Goal: Task Accomplishment & Management: Manage account settings

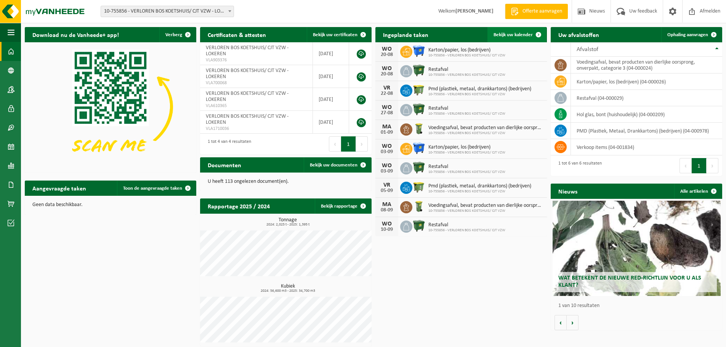
click at [506, 33] on span "Bekijk uw kalender" at bounding box center [512, 34] width 39 height 5
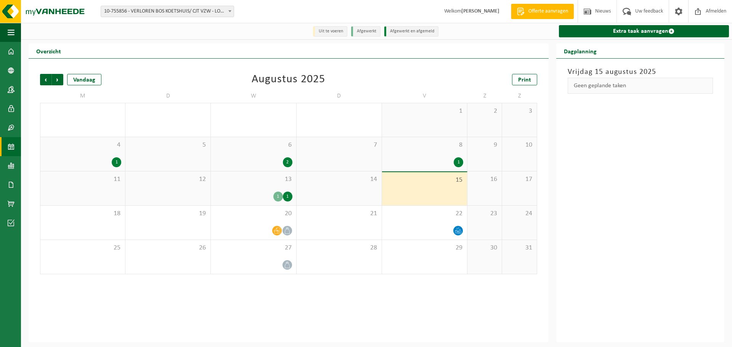
click at [271, 190] on div "13 1 1" at bounding box center [253, 188] width 85 height 34
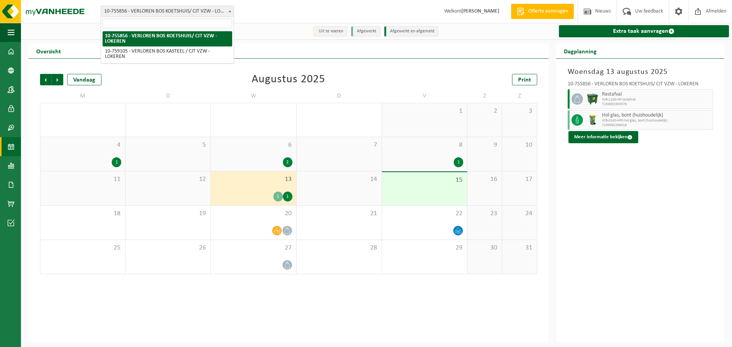
click at [227, 14] on span at bounding box center [230, 11] width 8 height 10
select select "9721"
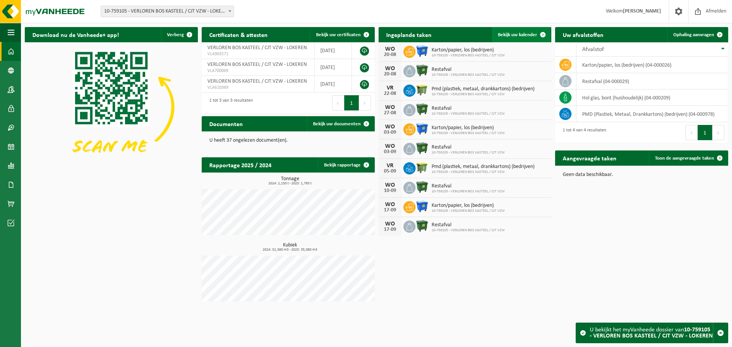
click at [520, 34] on span "Bekijk uw kalender" at bounding box center [517, 34] width 39 height 5
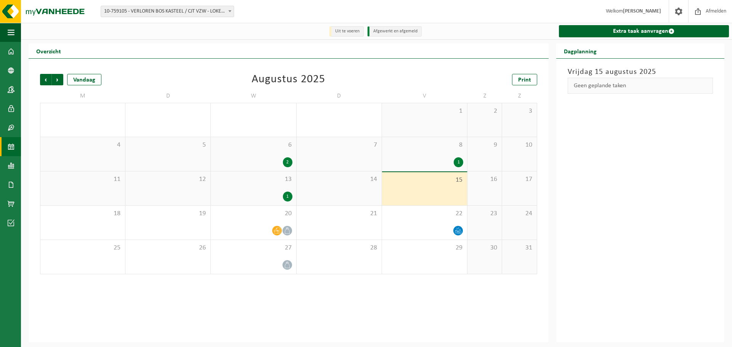
click at [277, 182] on span "13" at bounding box center [253, 179] width 77 height 8
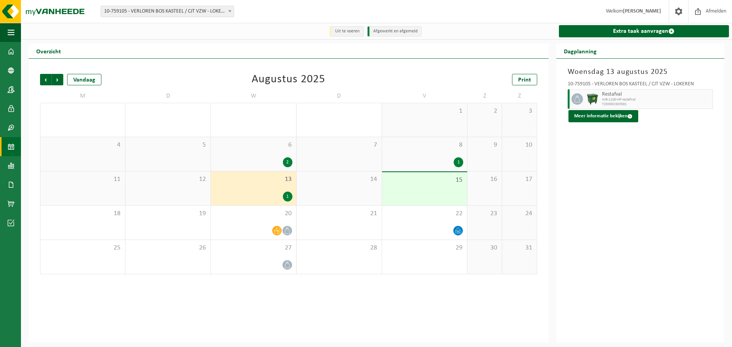
click at [274, 148] on span "6" at bounding box center [253, 145] width 77 height 8
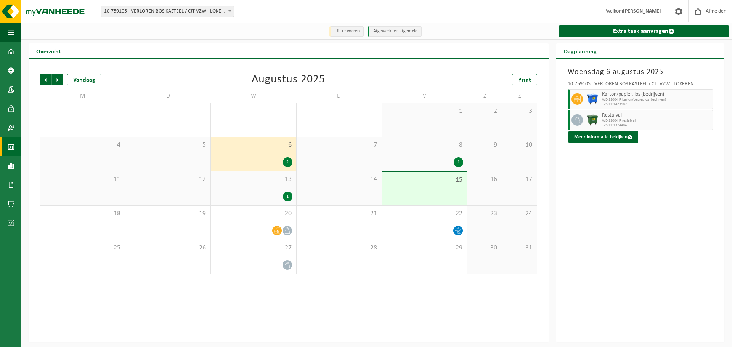
click at [442, 145] on span "8" at bounding box center [424, 145] width 77 height 8
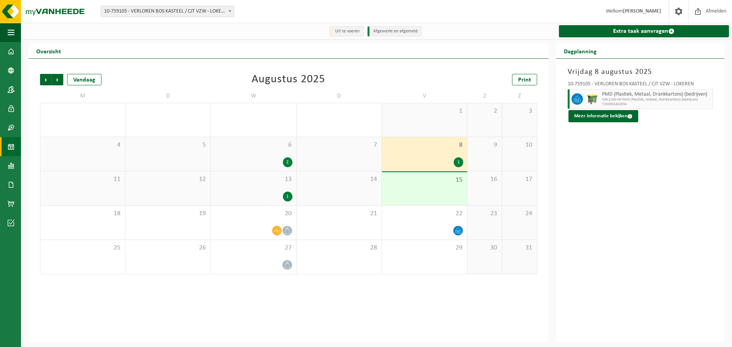
click at [268, 188] on div "13 1" at bounding box center [253, 188] width 85 height 34
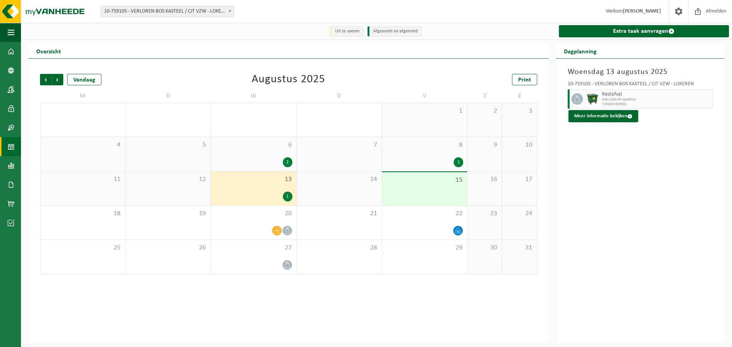
click at [707, 100] on span "WB-1100-HP restafval" at bounding box center [656, 100] width 109 height 5
click at [688, 98] on span "WB-1100-HP restafval" at bounding box center [656, 100] width 109 height 5
click at [254, 219] on div "20" at bounding box center [253, 223] width 85 height 34
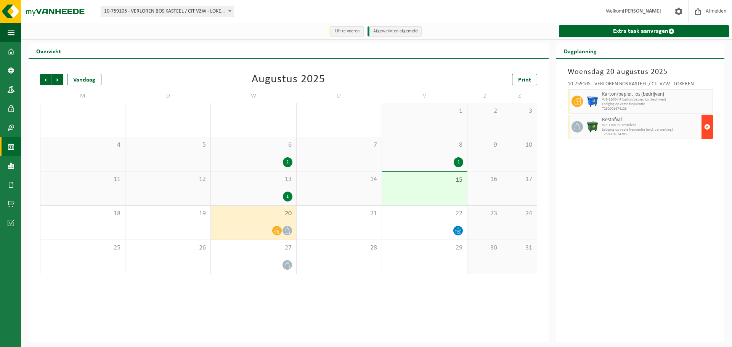
click at [706, 128] on span "button" at bounding box center [707, 126] width 6 height 15
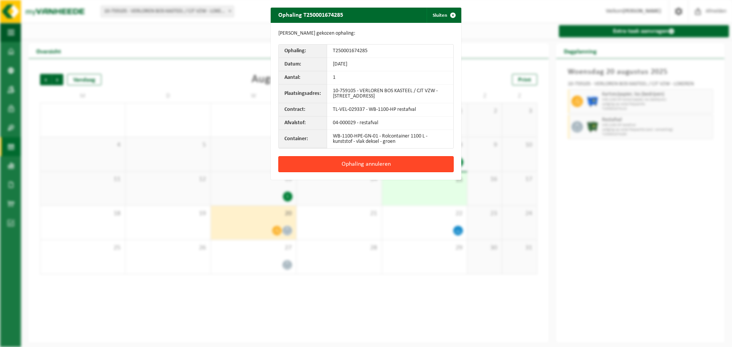
click at [423, 166] on button "Ophaling annuleren" at bounding box center [365, 164] width 175 height 16
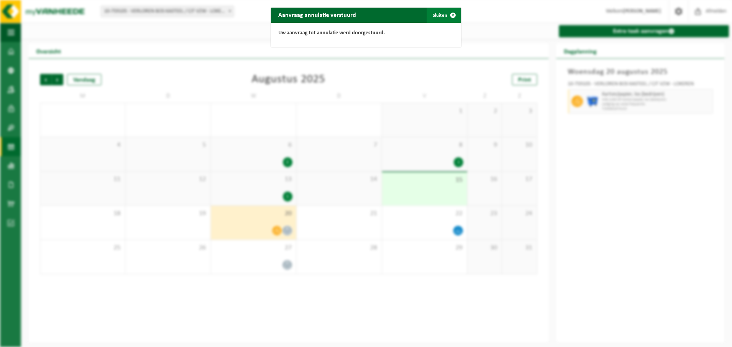
click at [449, 13] on span "button" at bounding box center [452, 15] width 15 height 15
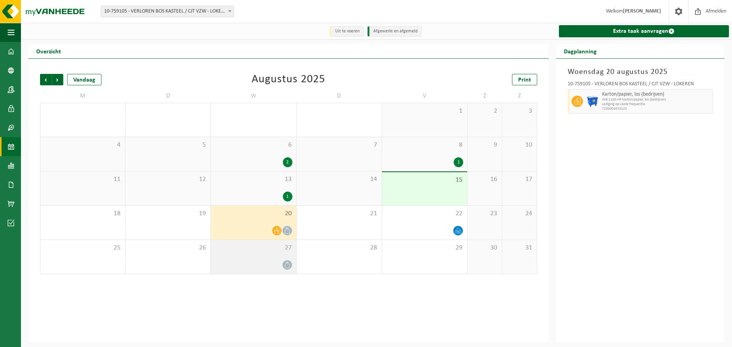
click at [281, 254] on div "27" at bounding box center [253, 257] width 85 height 34
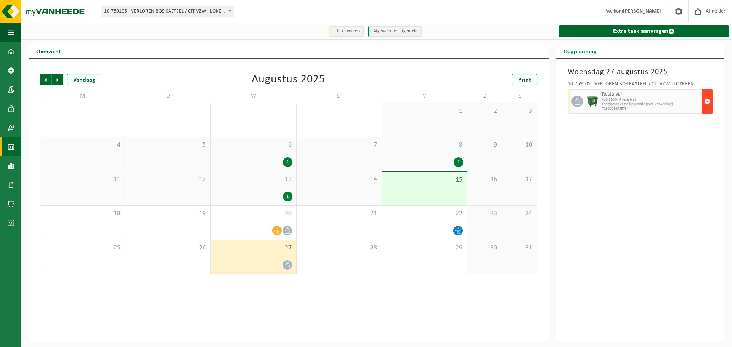
click at [709, 101] on span "button" at bounding box center [707, 101] width 6 height 15
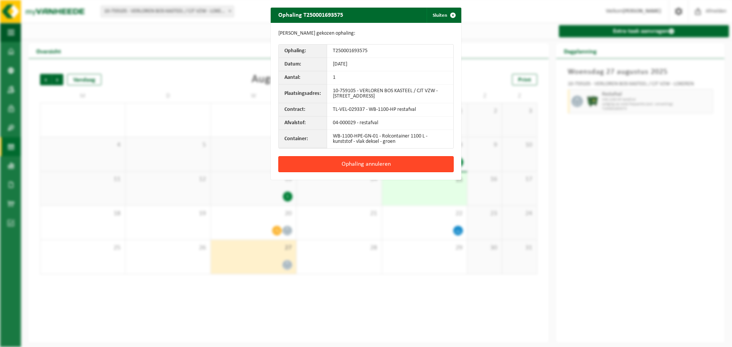
click at [414, 159] on button "Ophaling annuleren" at bounding box center [365, 164] width 175 height 16
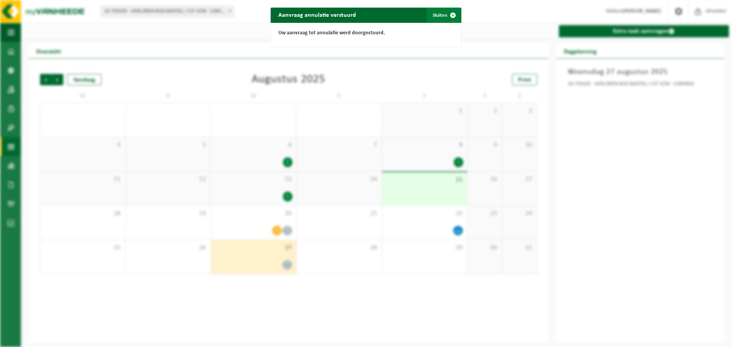
click at [445, 11] on span "button" at bounding box center [452, 15] width 15 height 15
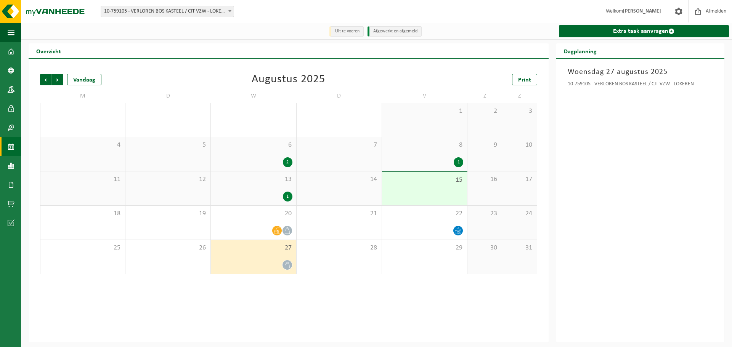
click at [205, 8] on span "10-759105 - VERLOREN BOS KASTEEL / CJT VZW - LOKEREN" at bounding box center [167, 11] width 133 height 11
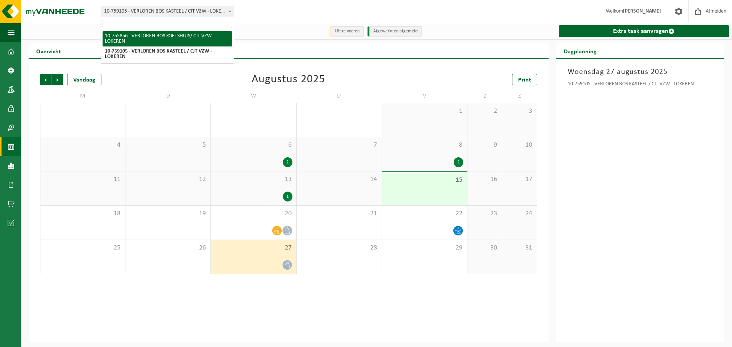
select select "8425"
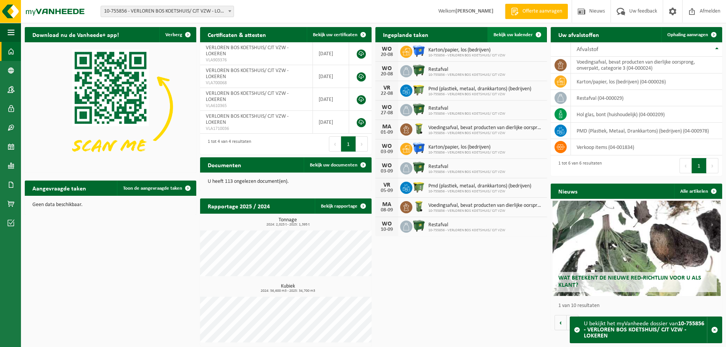
click at [529, 34] on span "Bekijk uw kalender" at bounding box center [512, 34] width 39 height 5
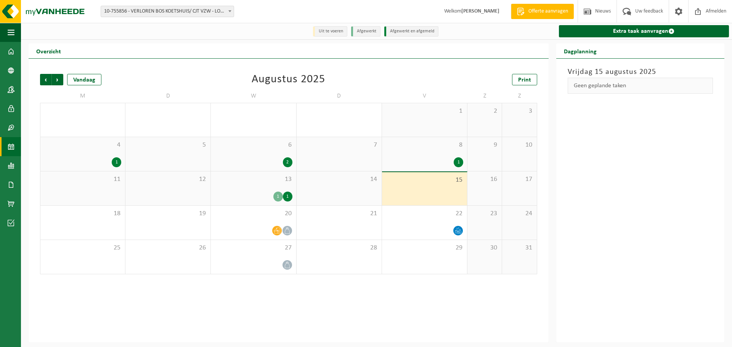
click at [277, 186] on div "13 1 1" at bounding box center [253, 188] width 85 height 34
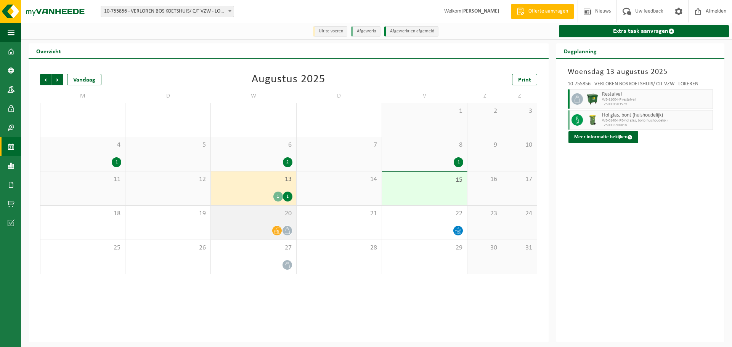
click at [264, 217] on span "20" at bounding box center [253, 214] width 77 height 8
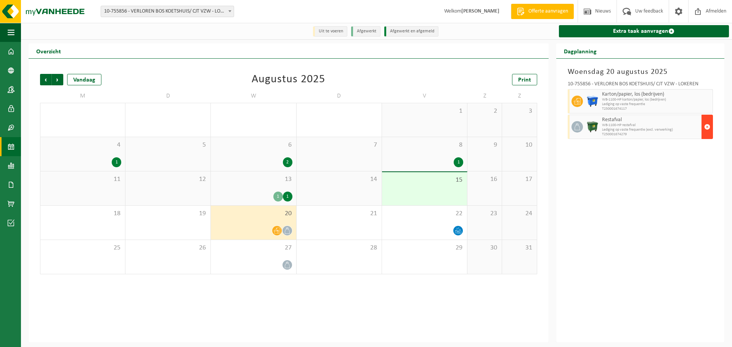
click at [706, 128] on span "button" at bounding box center [707, 126] width 6 height 15
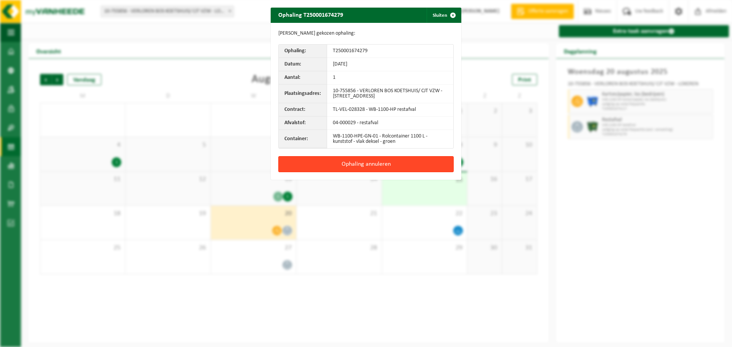
drag, startPoint x: 418, startPoint y: 169, endPoint x: 418, endPoint y: 164, distance: 5.3
click at [418, 168] on button "Ophaling annuleren" at bounding box center [365, 164] width 175 height 16
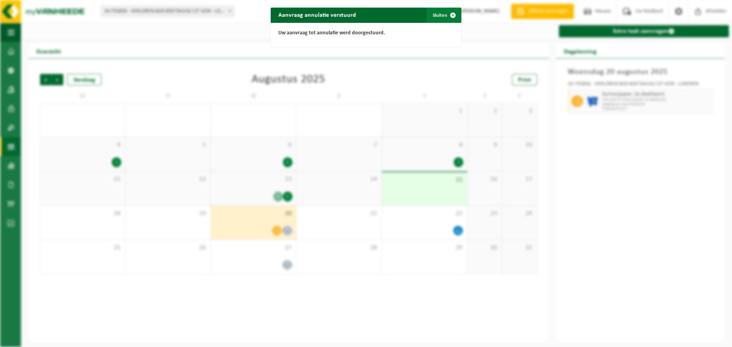
click at [435, 16] on button "Sluiten" at bounding box center [443, 15] width 34 height 15
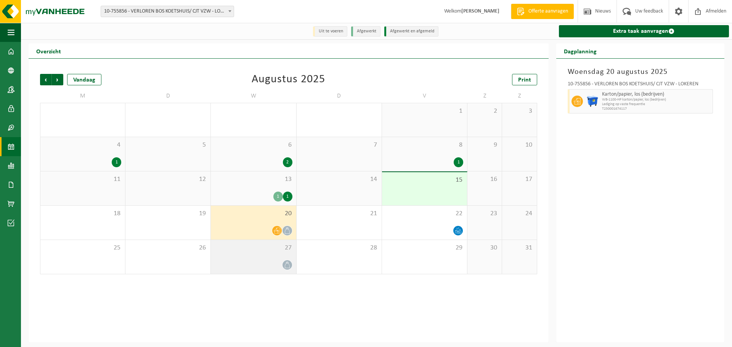
click at [273, 252] on span "27" at bounding box center [253, 248] width 77 height 8
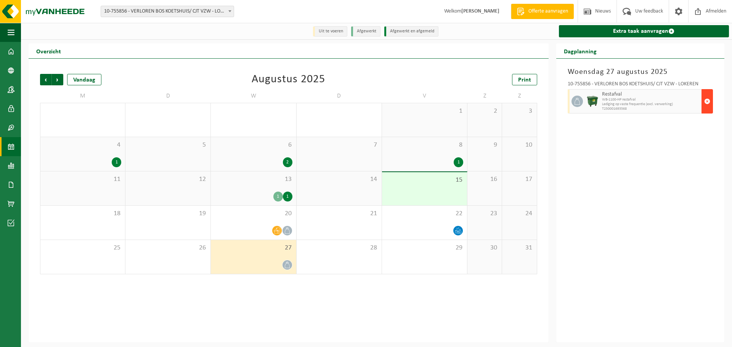
click at [708, 101] on span "button" at bounding box center [707, 101] width 6 height 15
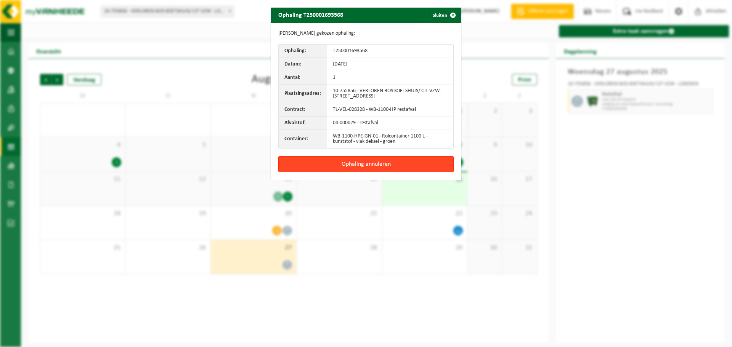
click at [389, 161] on button "Ophaling annuleren" at bounding box center [365, 164] width 175 height 16
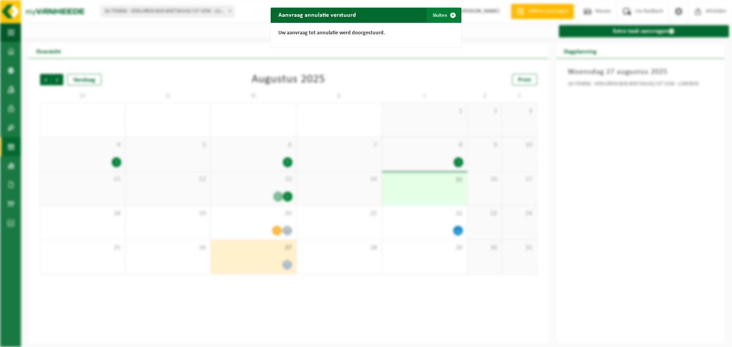
click at [434, 14] on button "Sluiten" at bounding box center [443, 15] width 34 height 15
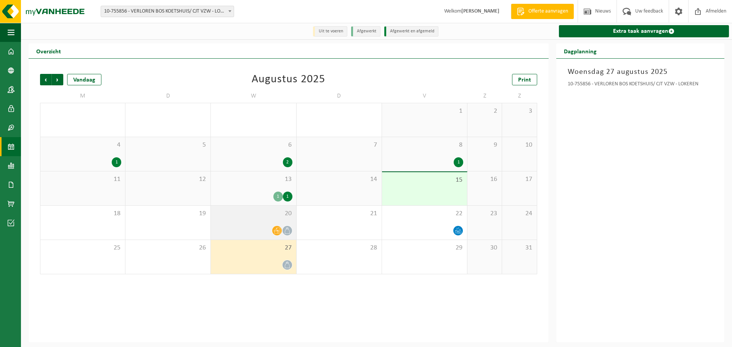
click at [262, 220] on div "20" at bounding box center [253, 223] width 85 height 34
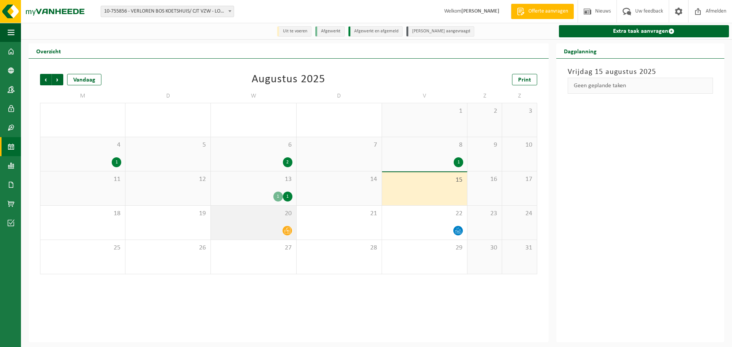
click at [280, 223] on div "20" at bounding box center [253, 223] width 85 height 34
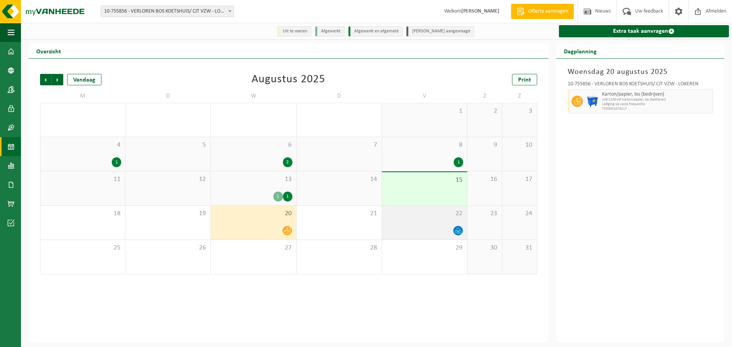
click at [405, 224] on div "22" at bounding box center [424, 223] width 85 height 34
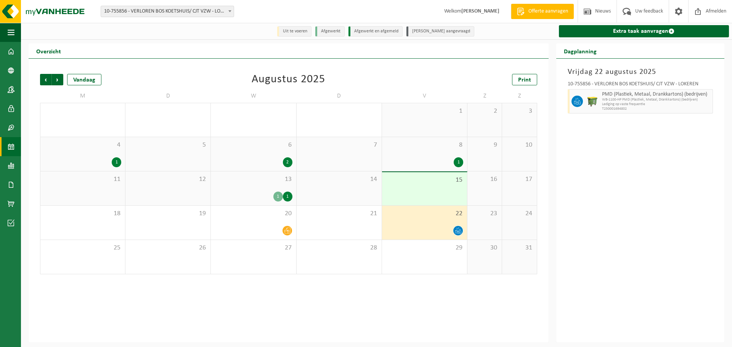
click at [213, 15] on span "10-755856 - VERLOREN BOS KOETSHUIS/ CJT VZW - LOKEREN" at bounding box center [167, 11] width 133 height 11
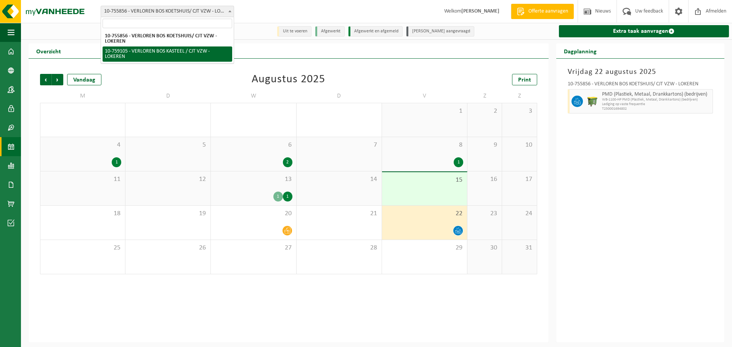
select select "9721"
